Goal: Navigation & Orientation: Find specific page/section

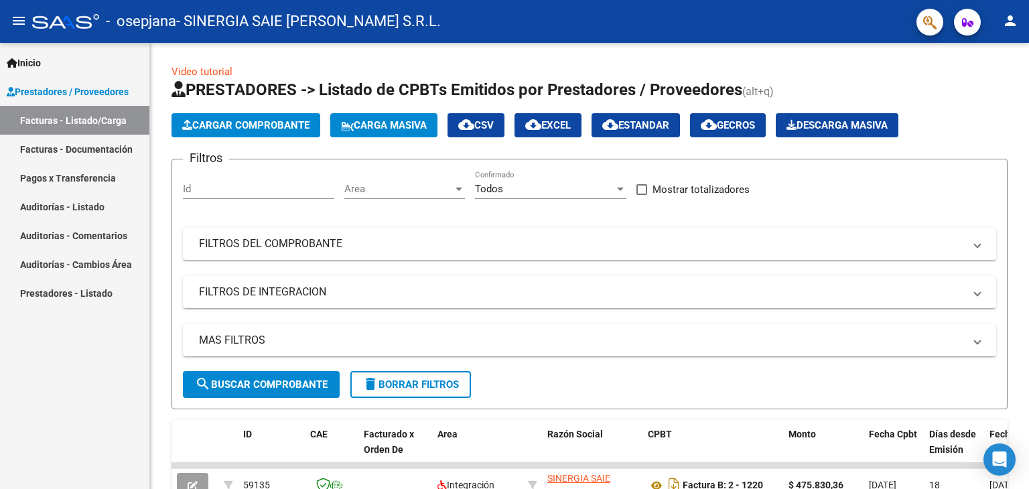
click at [88, 172] on link "Pagos x Transferencia" at bounding box center [74, 177] width 149 height 29
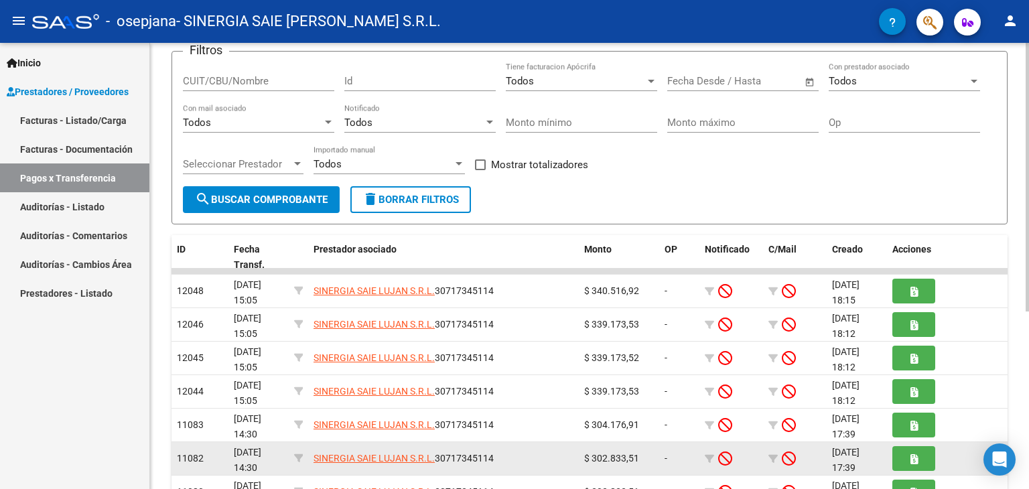
scroll to position [93, 0]
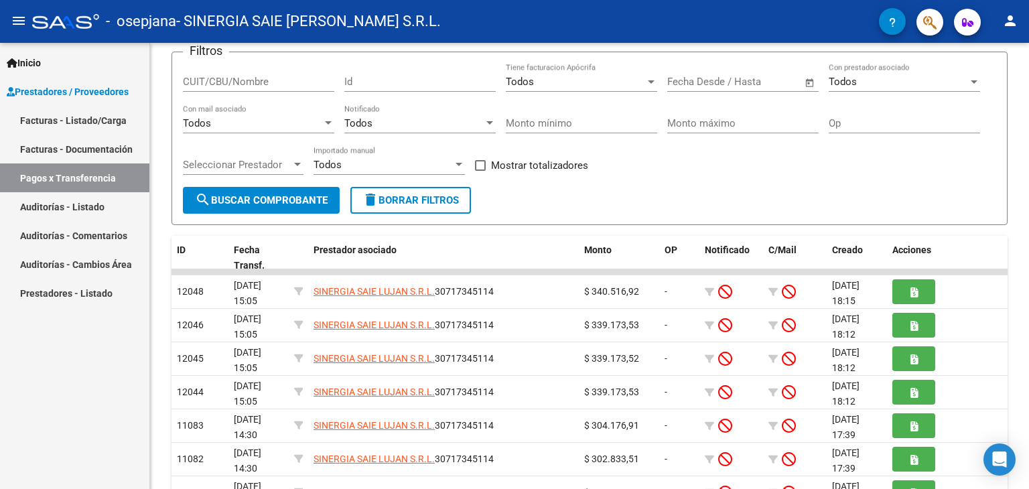
click at [109, 143] on link "Facturas - Documentación" at bounding box center [74, 149] width 149 height 29
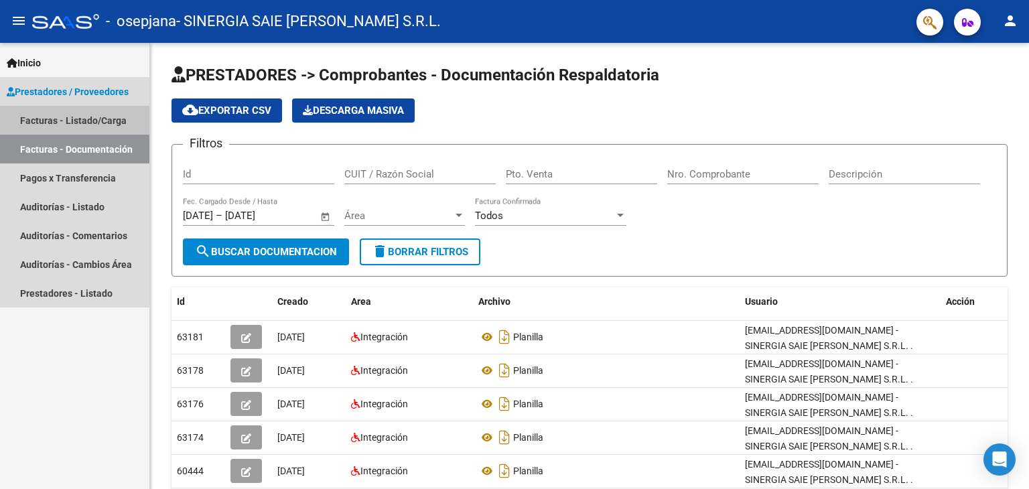
click at [102, 117] on link "Facturas - Listado/Carga" at bounding box center [74, 120] width 149 height 29
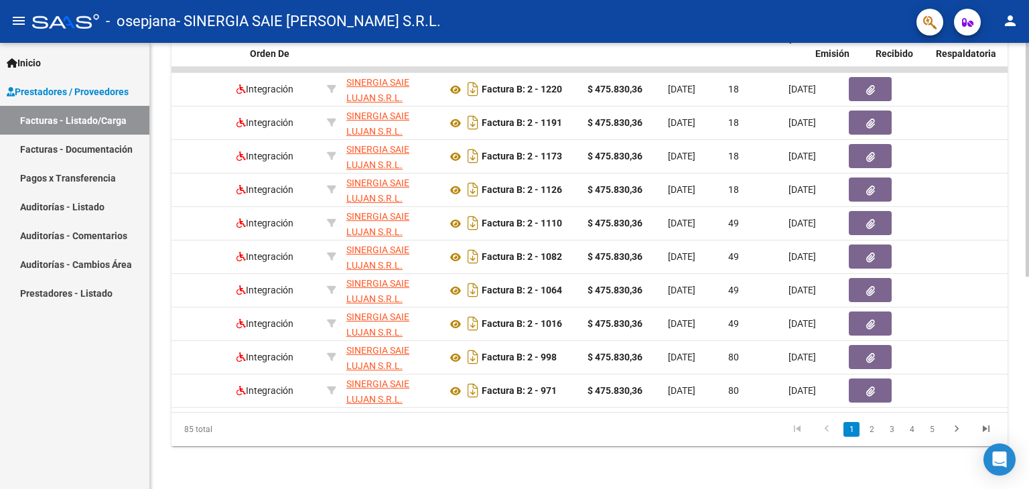
scroll to position [0, 113]
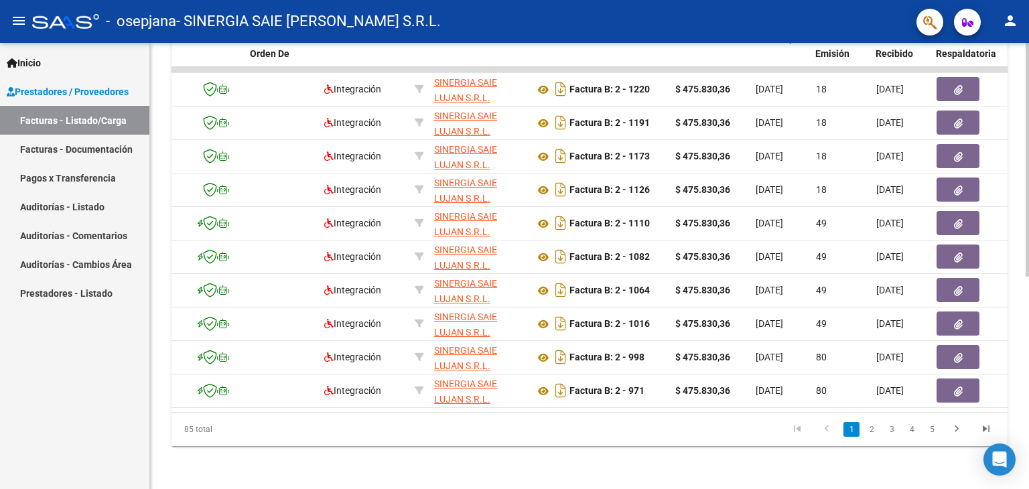
drag, startPoint x: 340, startPoint y: 432, endPoint x: 261, endPoint y: 429, distance: 79.8
click at [263, 431] on div "85 total 1 2 3 4 5" at bounding box center [589, 429] width 836 height 33
click at [113, 98] on link "Prestadores / Proveedores" at bounding box center [74, 91] width 149 height 29
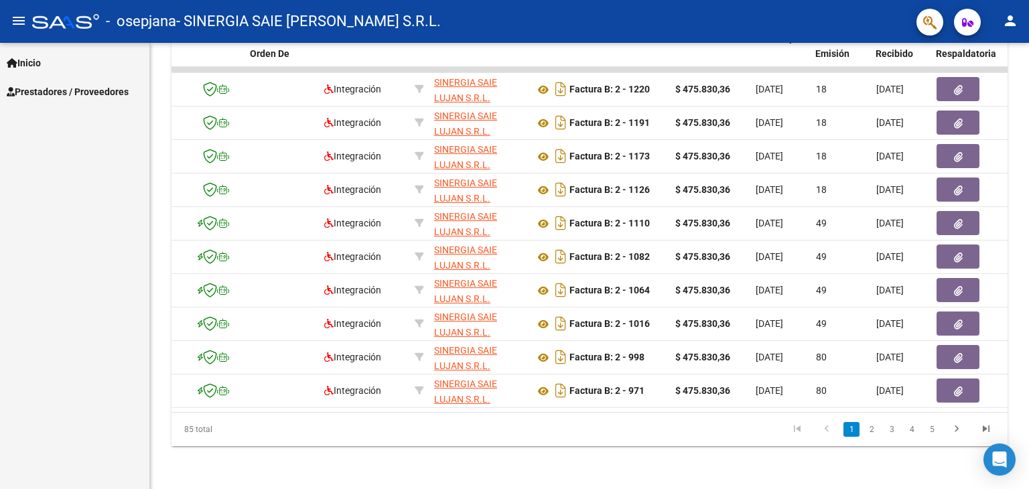
click at [113, 98] on span "Prestadores / Proveedores" at bounding box center [68, 91] width 122 height 15
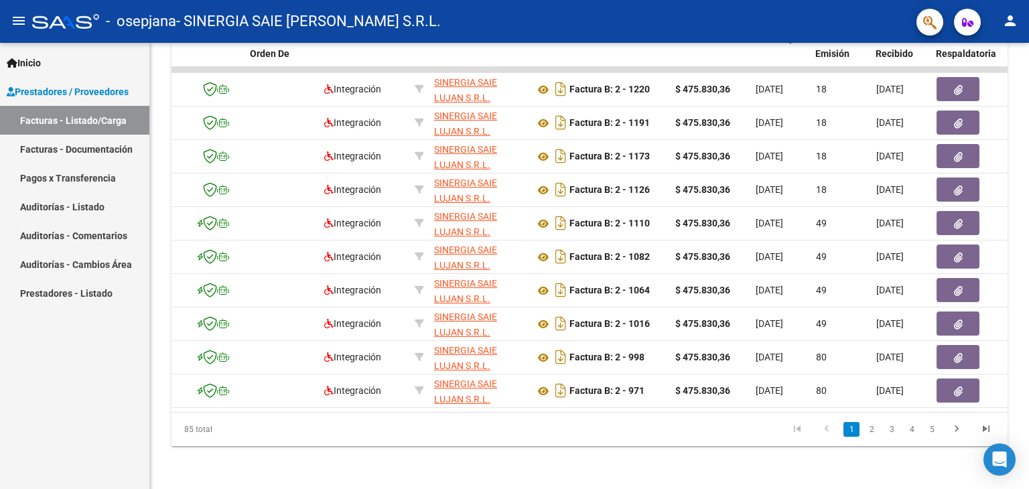
click at [111, 117] on link "Facturas - Listado/Carga" at bounding box center [74, 120] width 149 height 29
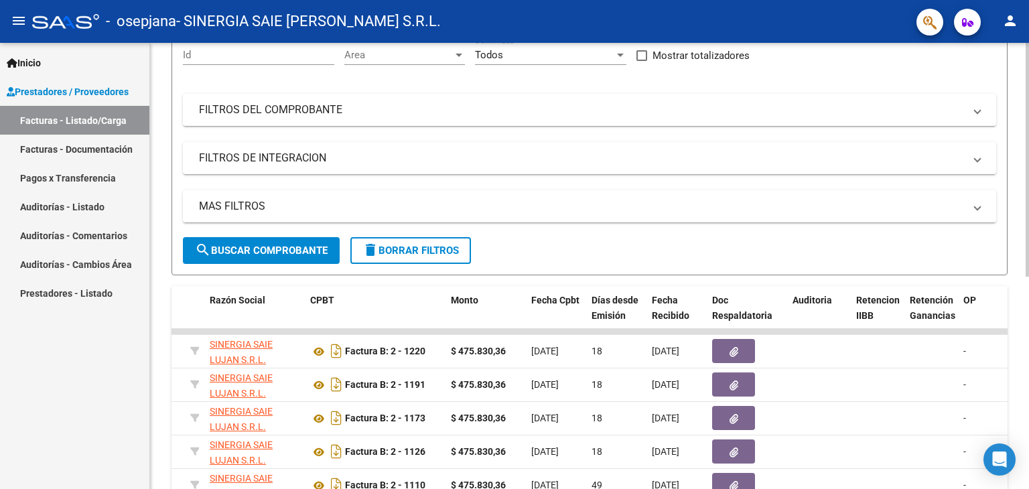
scroll to position [0, 0]
